Goal: Book appointment/travel/reservation

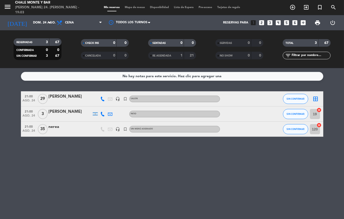
click at [82, 131] on div at bounding box center [70, 132] width 43 height 4
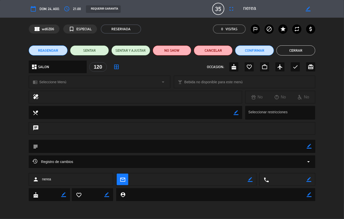
click at [53, 52] on span "REAGENDAR" at bounding box center [48, 50] width 20 height 5
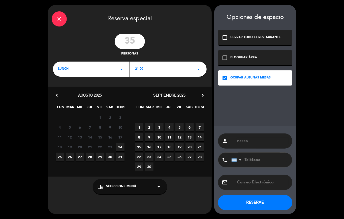
click at [135, 42] on input "35" at bounding box center [130, 41] width 30 height 15
type input "3"
type input "2"
click at [256, 202] on button "RESERVE" at bounding box center [255, 202] width 74 height 15
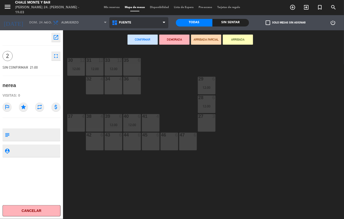
click at [138, 22] on span "FUENTE" at bounding box center [138, 22] width 59 height 11
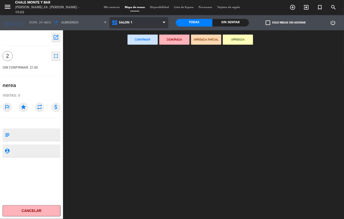
click at [128, 77] on ng-component "menu Chale [PERSON_NAME] 24. [PERSON_NAME] - 19:03 Mis reservas Mapa de mesas D…" at bounding box center [172, 109] width 344 height 219
click at [128, 77] on div at bounding box center [206, 134] width 278 height 170
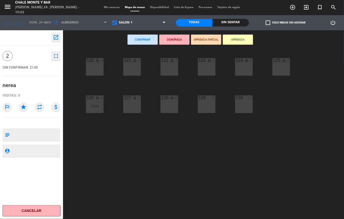
click at [94, 71] on div "120 lock 4" at bounding box center [95, 67] width 18 height 18
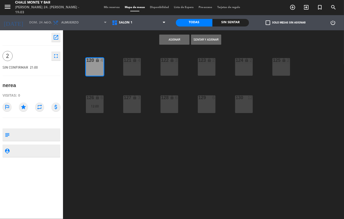
click at [174, 39] on button "Asignar" at bounding box center [174, 40] width 30 height 10
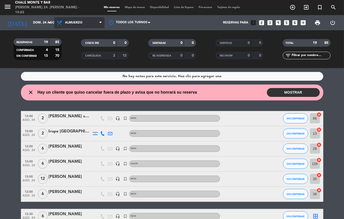
click at [70, 23] on span "Almuerzo" at bounding box center [73, 23] width 17 height 4
click at [70, 22] on span "Almuerzo" at bounding box center [73, 23] width 17 height 4
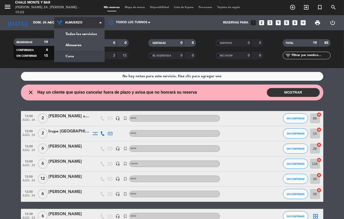
click at [67, 57] on div "menu Chale [PERSON_NAME] 24. [PERSON_NAME] - 19:03 Mis reservas Mapa de mesas D…" at bounding box center [172, 34] width 344 height 68
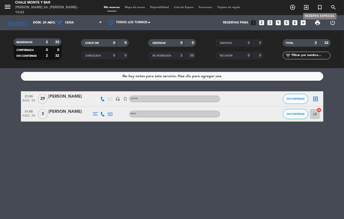
click at [320, 7] on icon "turned_in_not" at bounding box center [320, 7] width 6 height 6
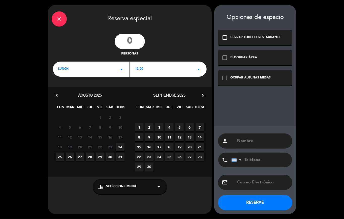
click at [140, 44] on input "number" at bounding box center [130, 41] width 30 height 15
type input "2"
click at [59, 66] on div "LUNCH arrow_drop_down" at bounding box center [91, 69] width 77 height 15
click at [63, 90] on div "Cena" at bounding box center [91, 90] width 67 height 5
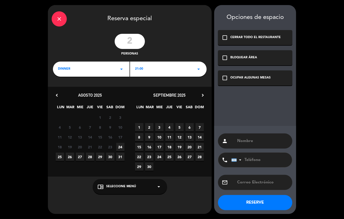
click at [120, 148] on span "24" at bounding box center [120, 147] width 8 height 8
click at [117, 184] on div "chrome_reader_mode Seleccione Menú arrow_drop_down" at bounding box center [130, 186] width 74 height 15
click at [103, 166] on div "SALON" at bounding box center [130, 166] width 64 height 5
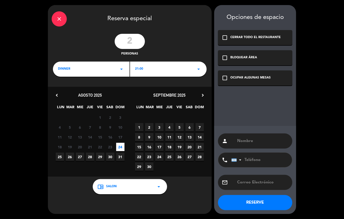
click at [225, 78] on icon "check_box_outline_blank" at bounding box center [225, 78] width 6 height 6
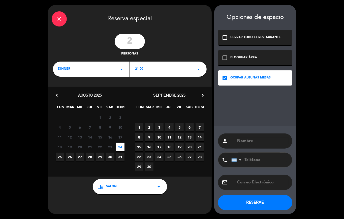
click at [241, 141] on input "text" at bounding box center [263, 140] width 52 height 7
type input "nerea"
click at [264, 202] on button "RESERVE" at bounding box center [255, 202] width 74 height 15
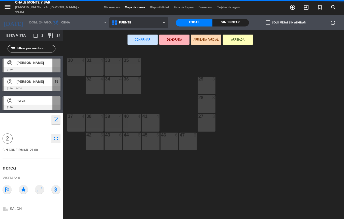
click at [129, 23] on span "FUENTE" at bounding box center [125, 23] width 12 height 4
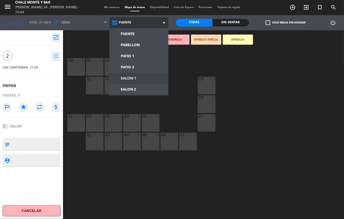
click at [125, 77] on ng-component "menu Chale [PERSON_NAME] 24. [PERSON_NAME] - 19:04 Mis reservas Mapa de mesas D…" at bounding box center [172, 109] width 344 height 219
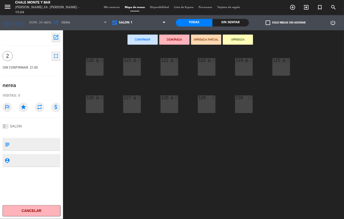
click at [101, 62] on div "4" at bounding box center [102, 60] width 3 height 5
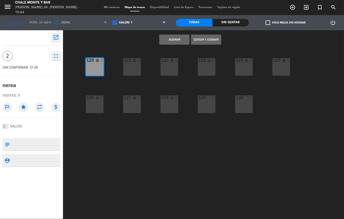
click at [178, 37] on button "Asignar" at bounding box center [174, 40] width 30 height 10
